Goal: Information Seeking & Learning: Learn about a topic

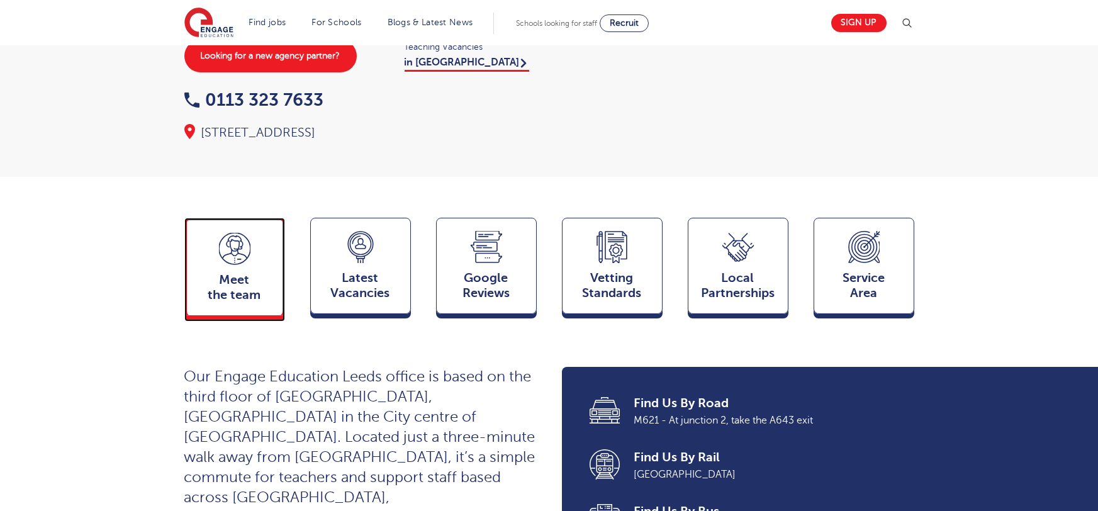
click at [222, 273] on span "Meet the team" at bounding box center [234, 288] width 83 height 30
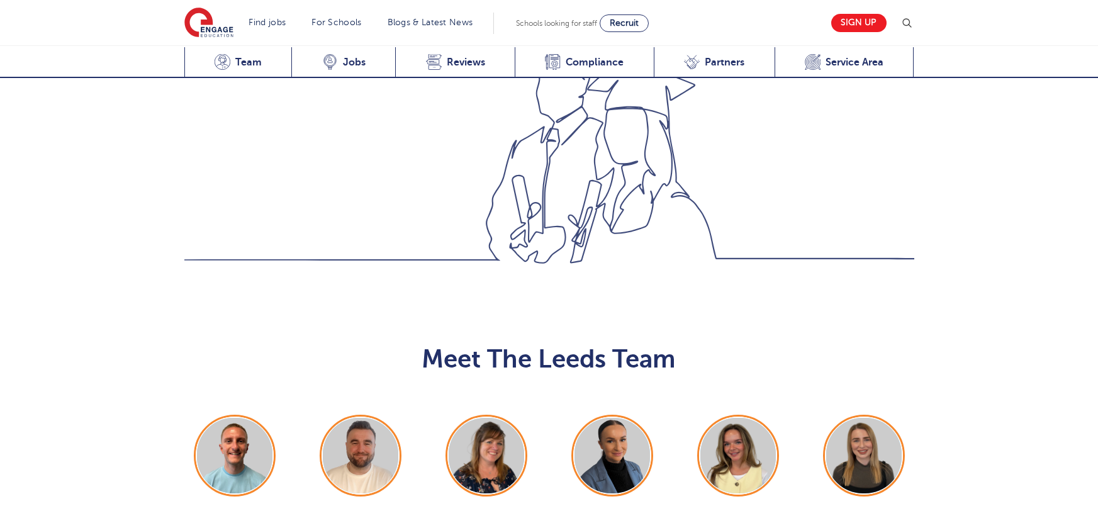
scroll to position [1374, 0]
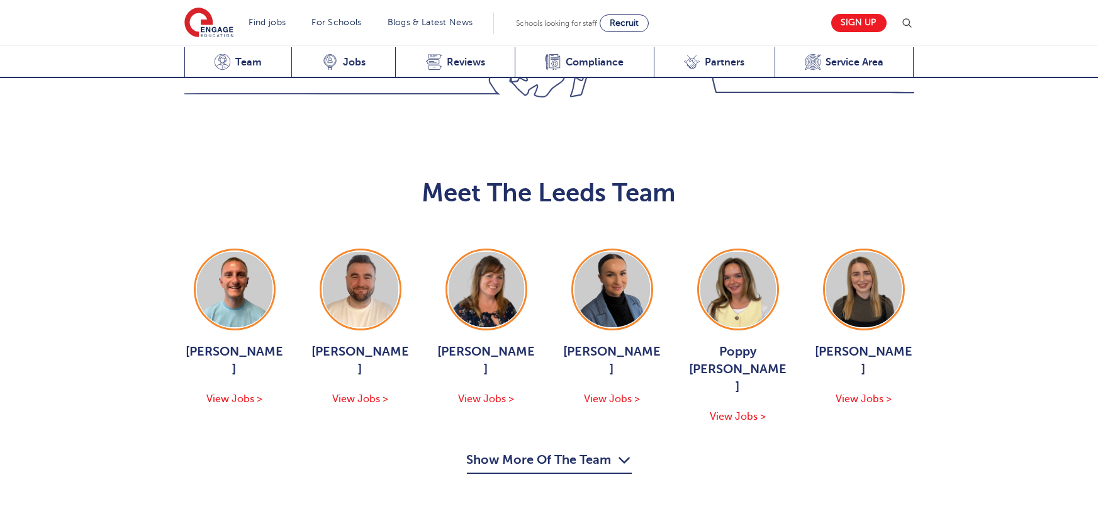
click at [563, 450] on button "Show More Of The Team" at bounding box center [549, 462] width 165 height 24
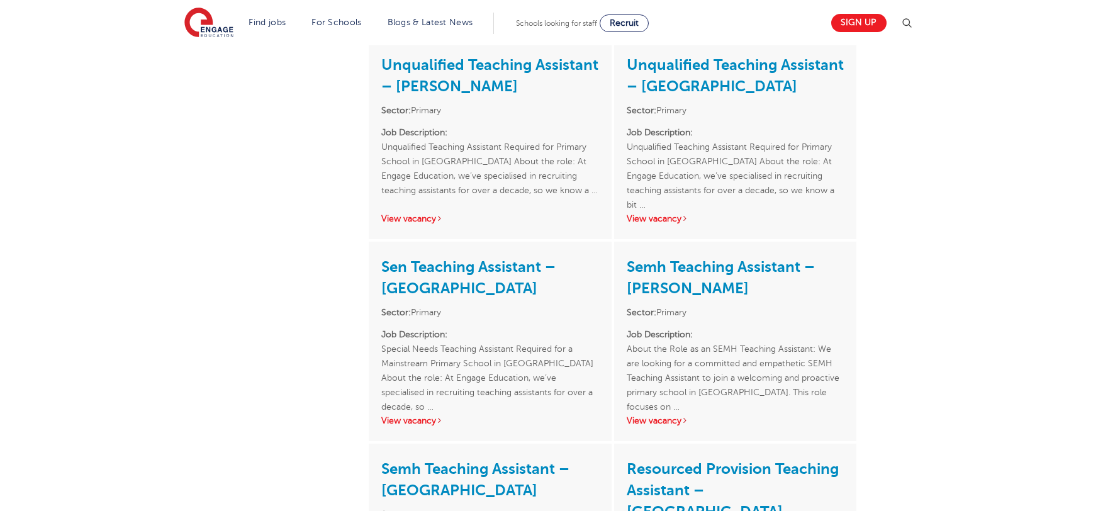
scroll to position [462, 0]
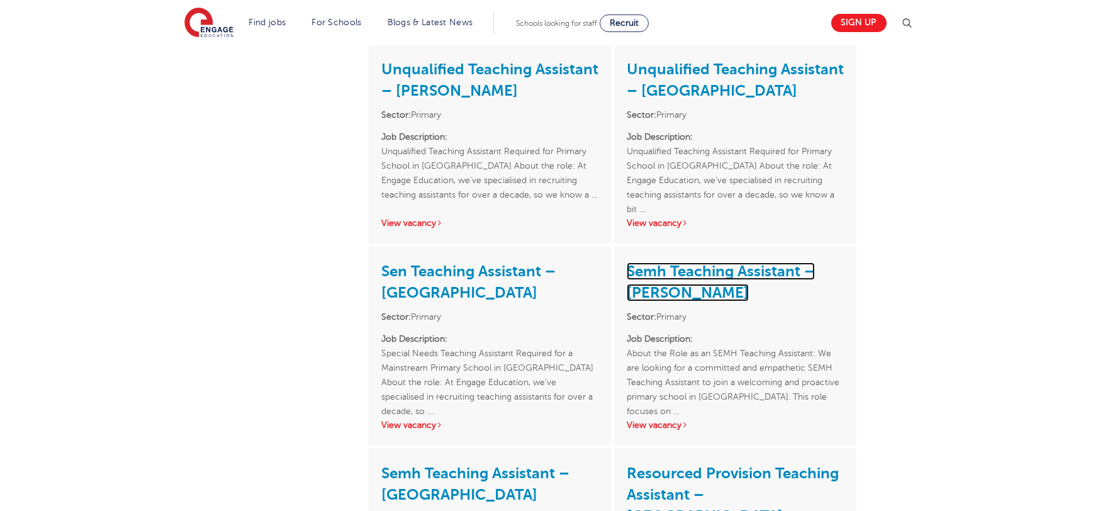
click at [662, 262] on link "Semh Teaching Assistant – [PERSON_NAME]" at bounding box center [721, 281] width 188 height 39
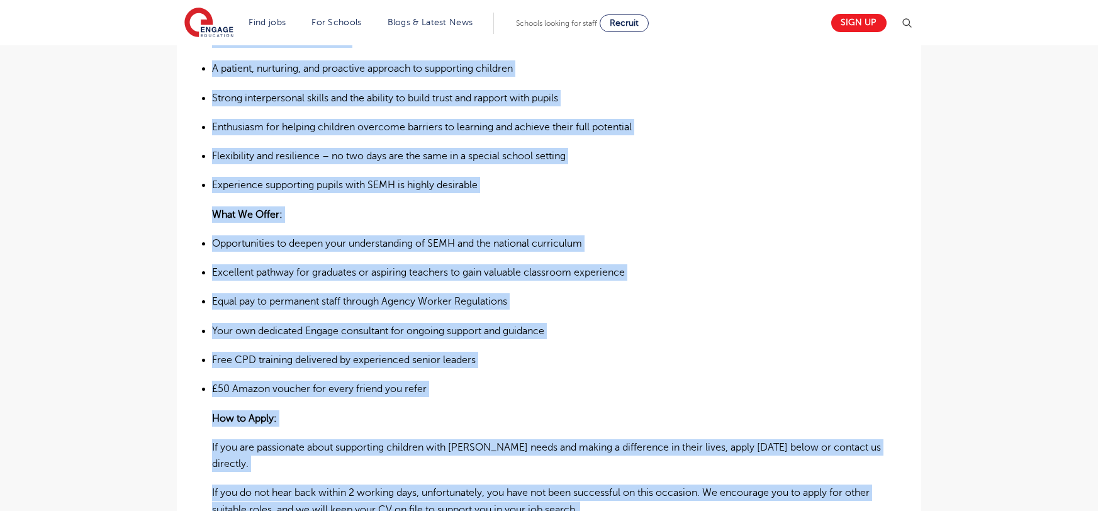
scroll to position [828, 0]
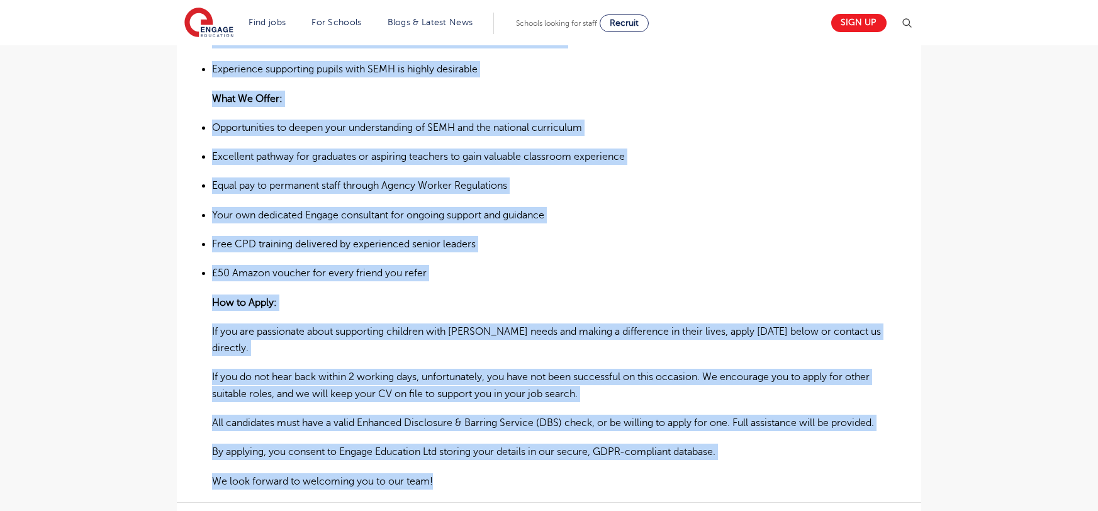
drag, startPoint x: 214, startPoint y: 204, endPoint x: 643, endPoint y: 400, distance: 471.8
click at [793, 419] on div "About the Role as an SEMH Teaching Assistant: We are looking for a committed an…" at bounding box center [549, 27] width 674 height 923
copy div "About the Role as an SEMH Teaching Assistant: We are looking for a committed an…"
click at [752, 200] on ul "Opportunities to deepen your understanding of SEMH and the national curriculum …" at bounding box center [549, 201] width 674 height 162
